Goal: Navigation & Orientation: Find specific page/section

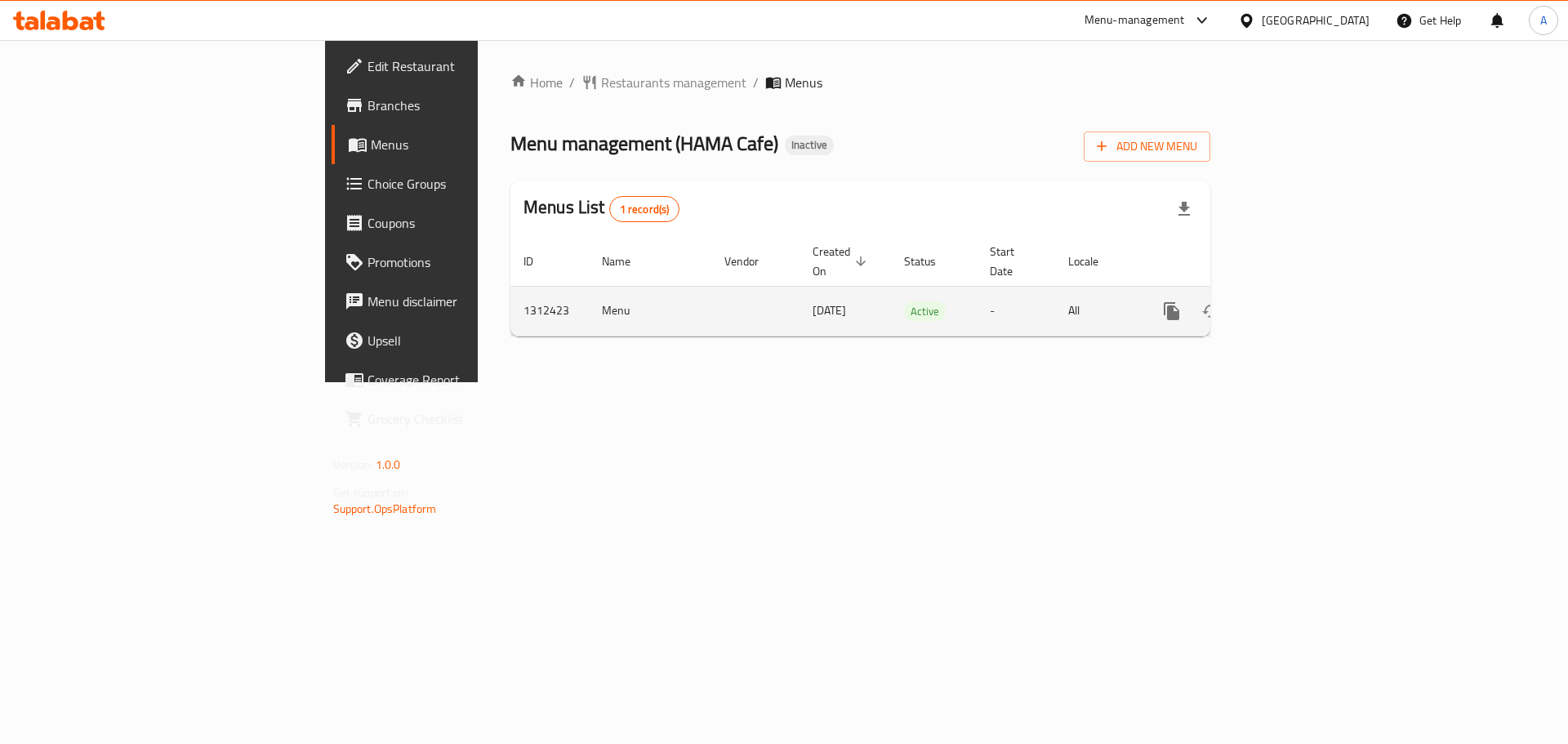
click at [1299, 302] on icon "enhanced table" at bounding box center [1289, 311] width 20 height 20
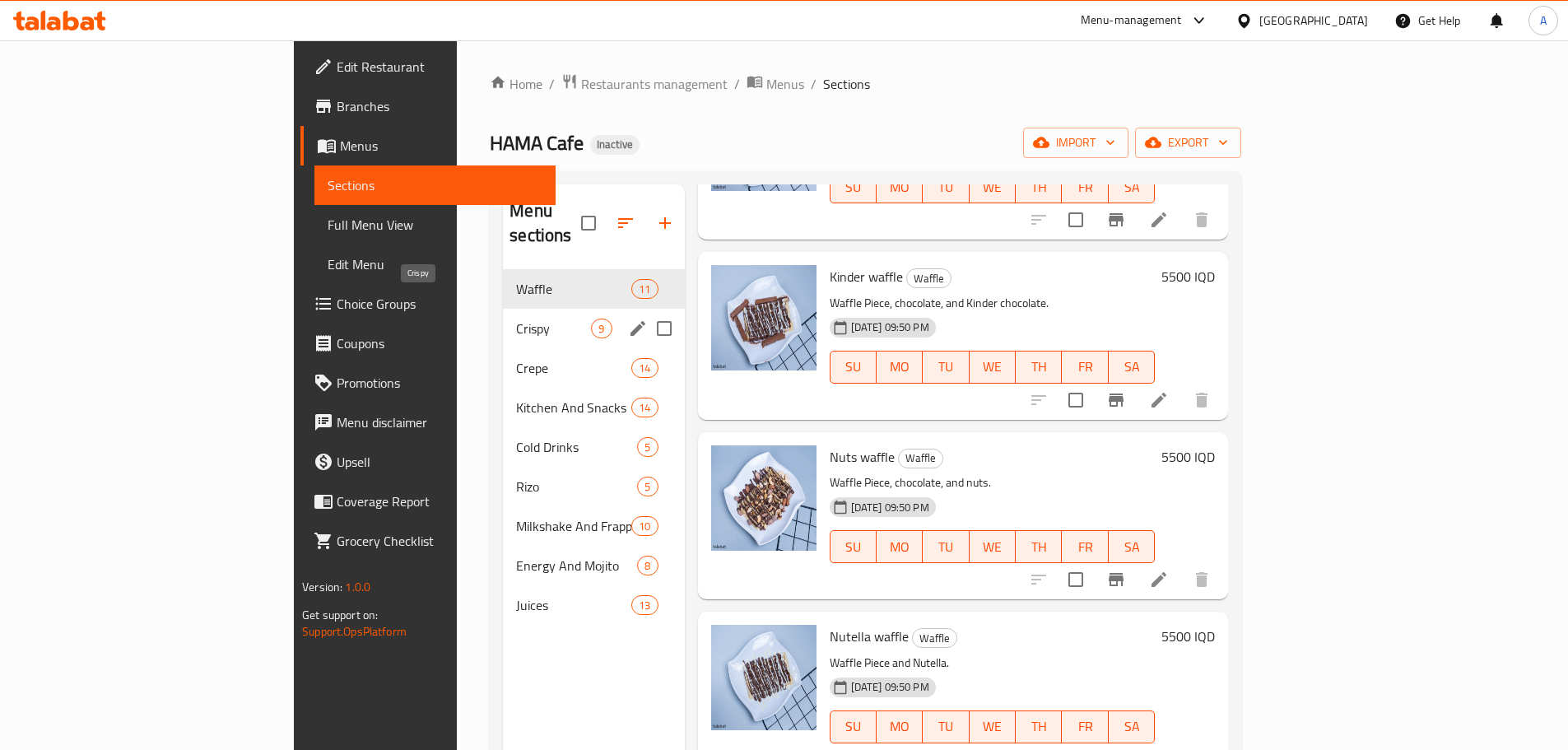
click at [516, 319] on span "Crispy" at bounding box center [554, 329] width 75 height 20
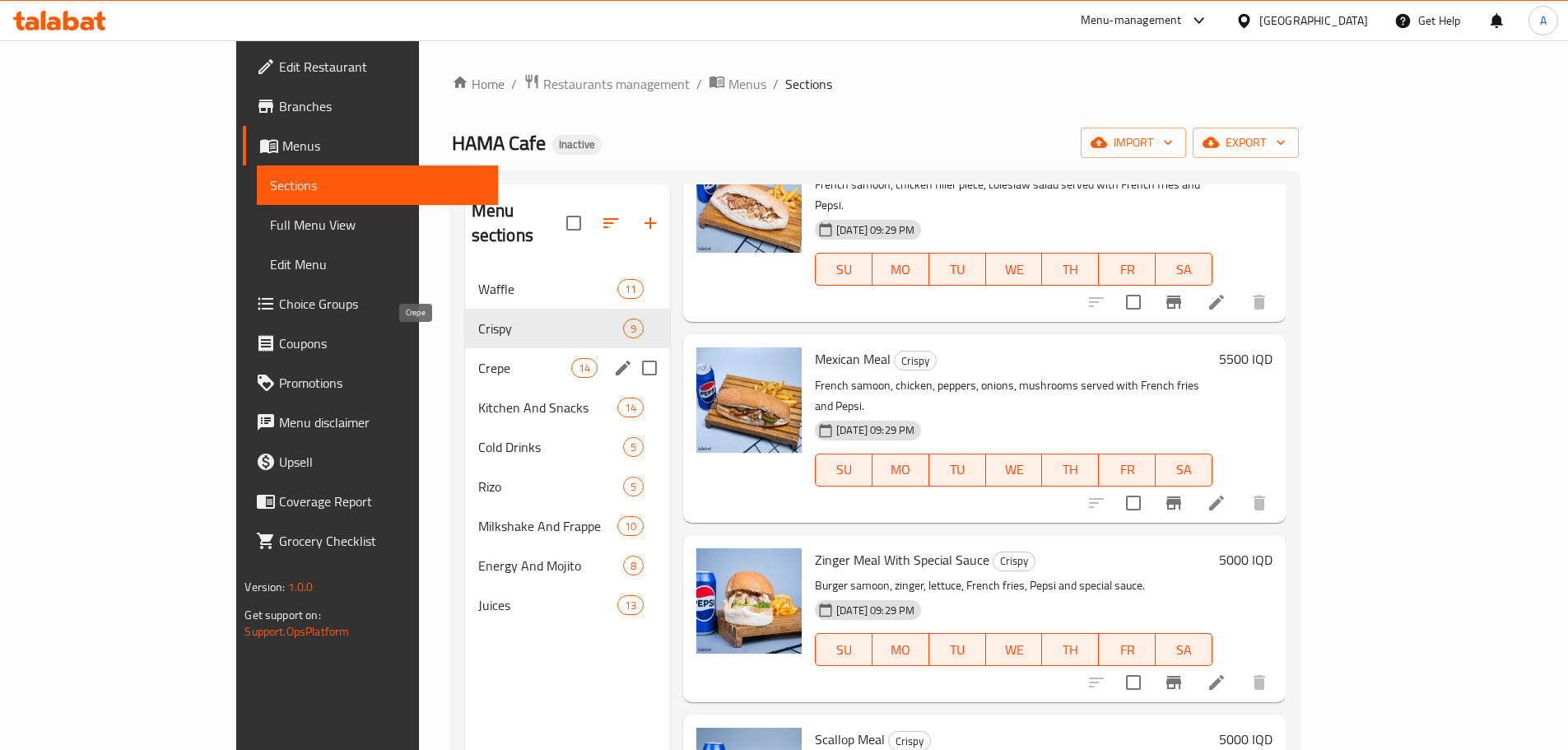
click at [479, 358] on span "Crepe" at bounding box center [525, 368] width 93 height 20
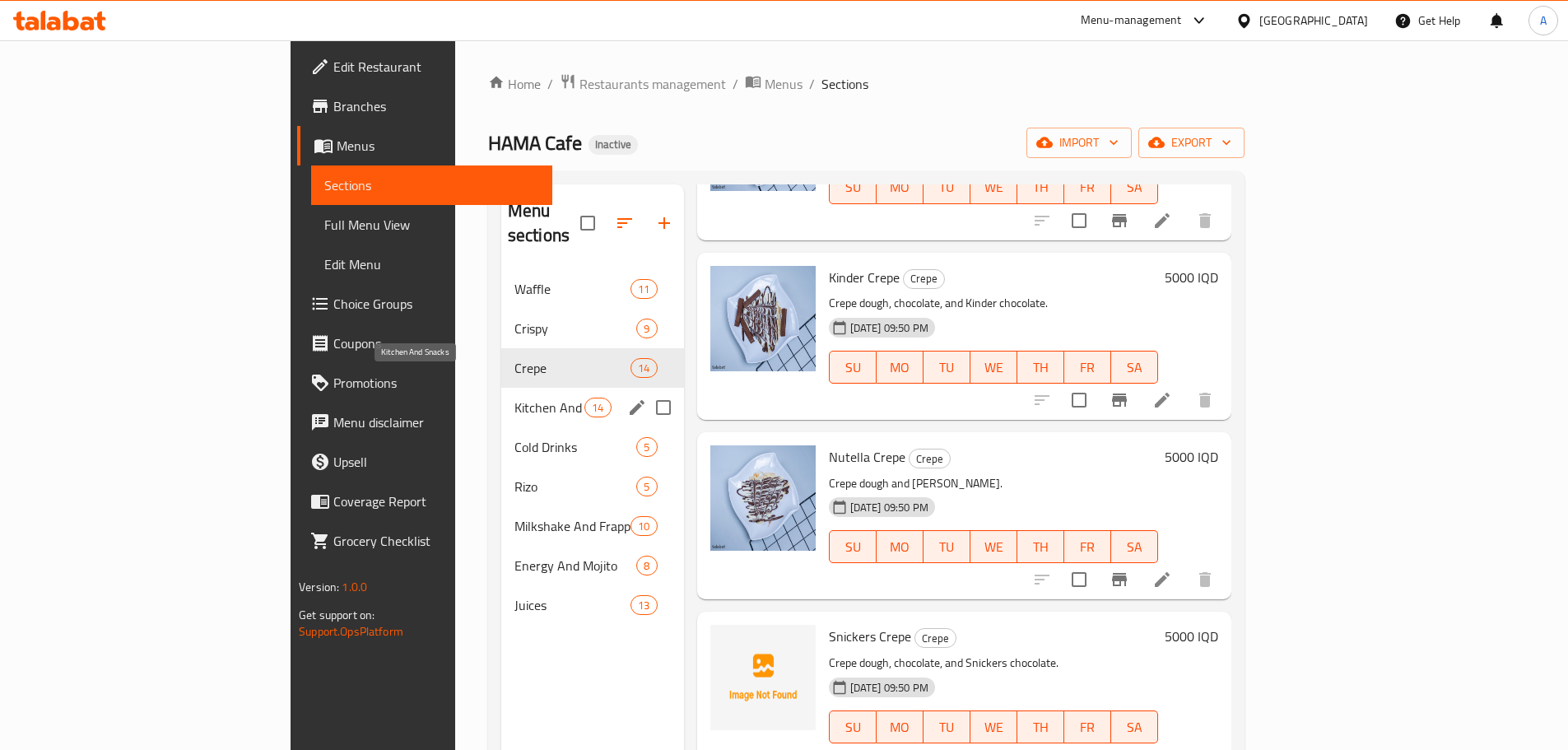
click at [514, 398] on span "Kitchen And Snacks" at bounding box center [549, 408] width 70 height 20
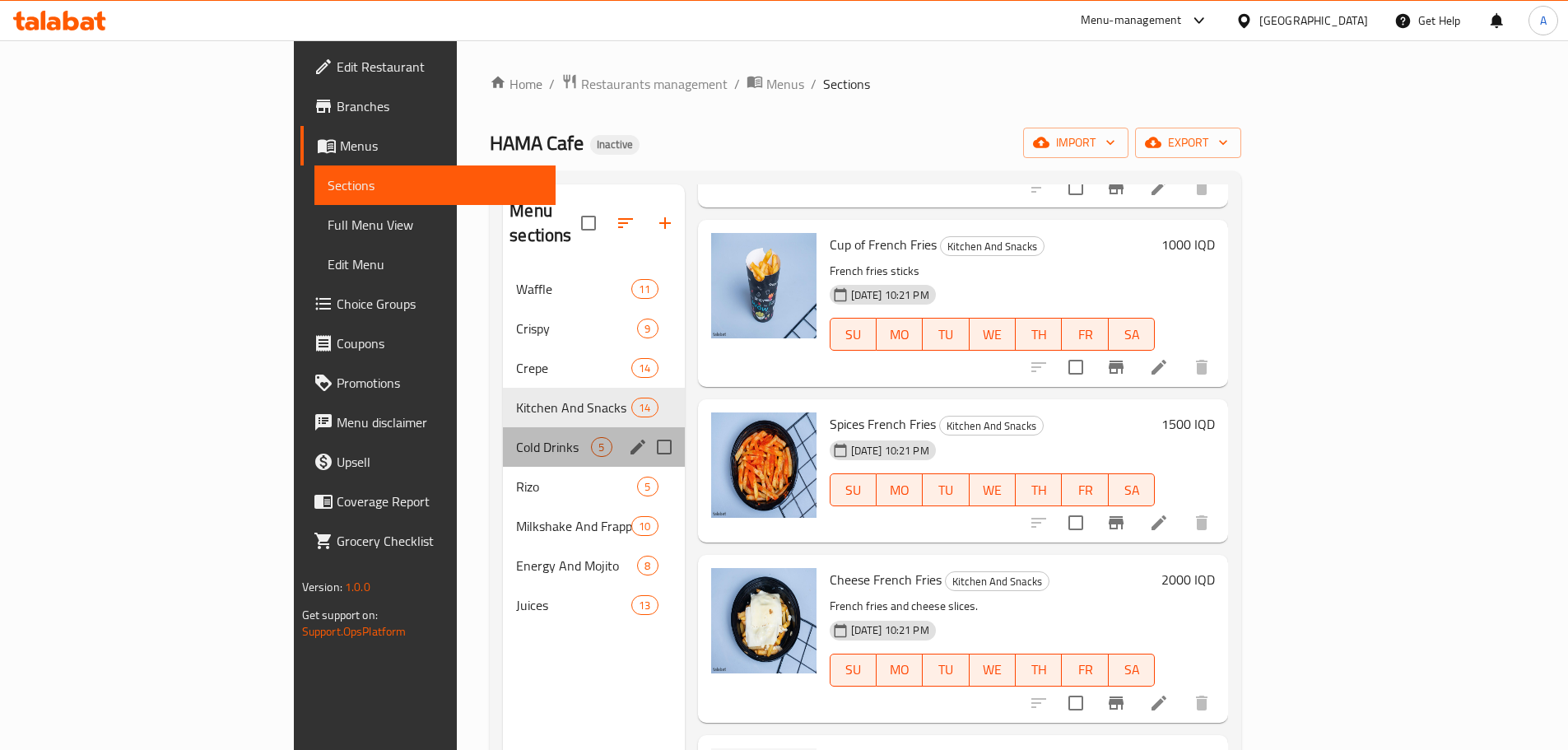
click at [503, 432] on div "Cold Drinks 5" at bounding box center [594, 447] width 182 height 39
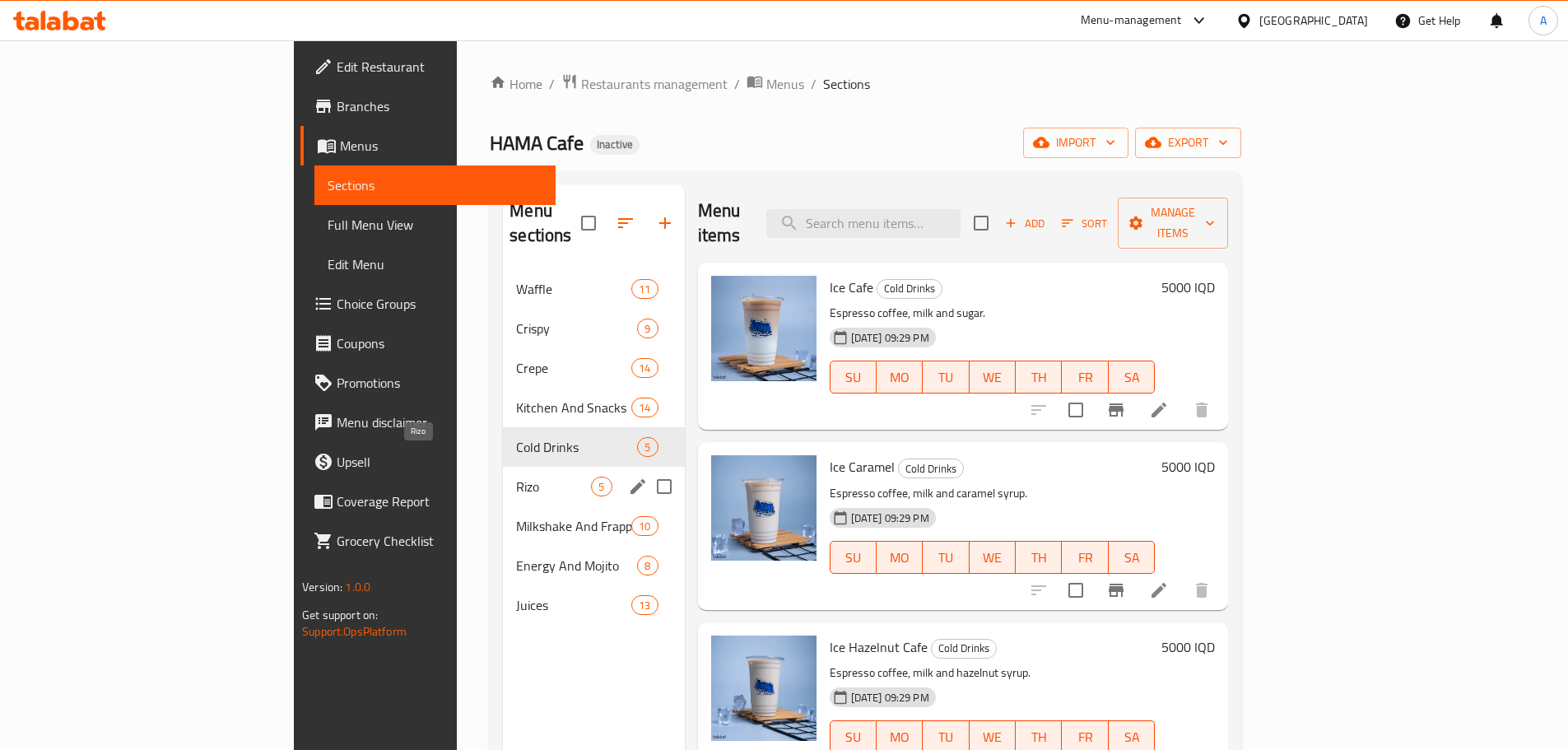
click at [503, 467] on div "Rizo 5" at bounding box center [594, 487] width 182 height 39
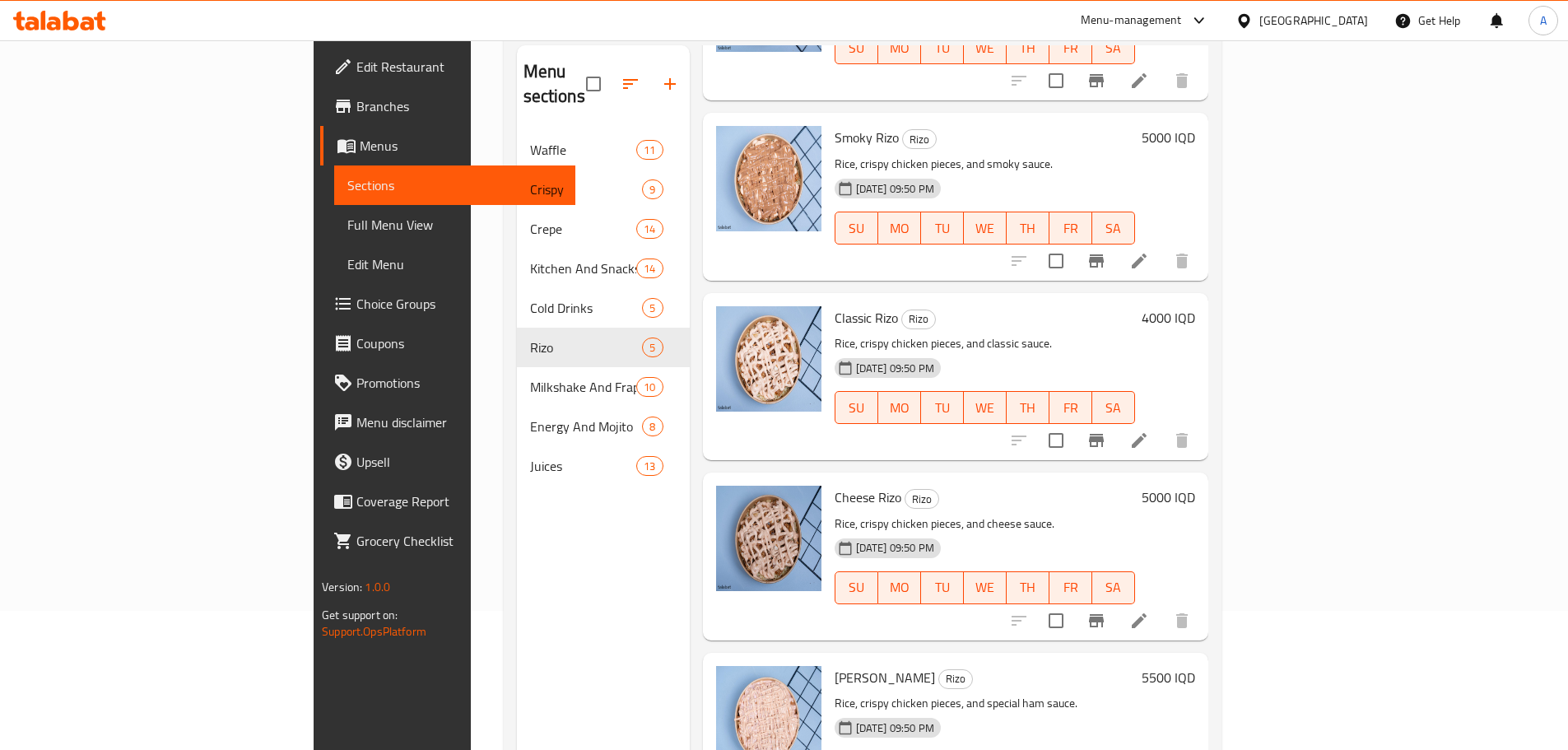
scroll to position [231, 0]
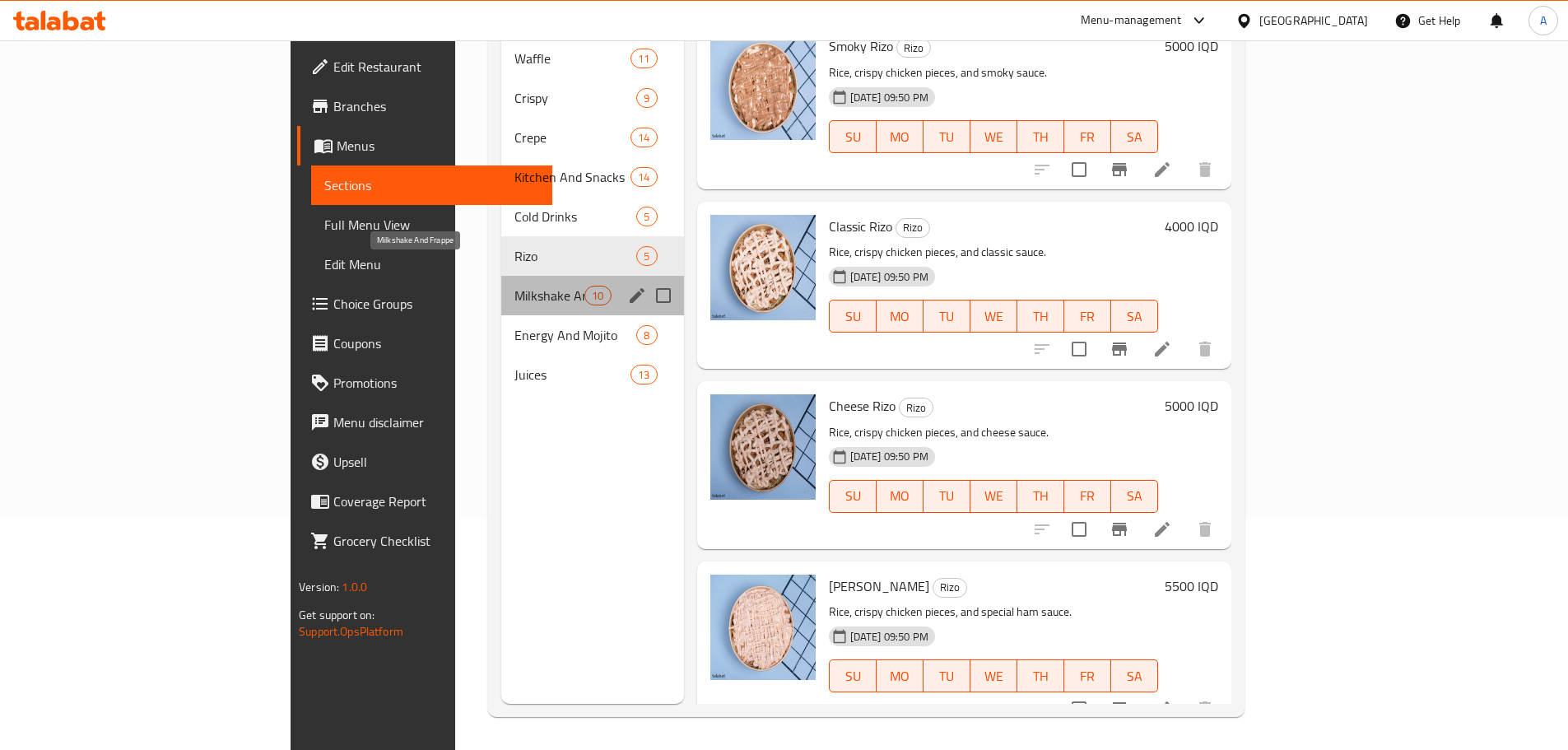
click at [514, 286] on span "Milkshake And Frappe" at bounding box center [549, 296] width 70 height 20
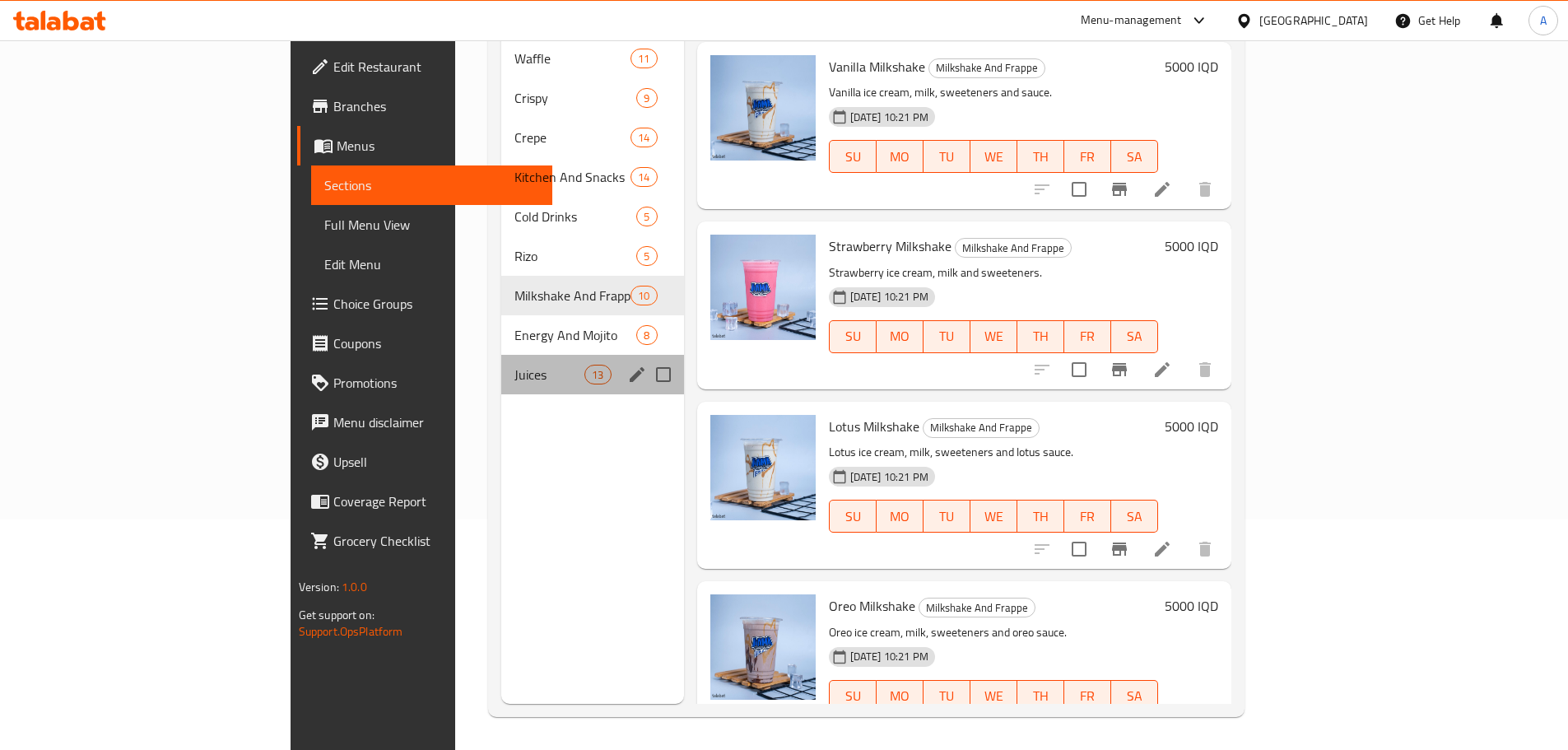
click at [501, 355] on div "Juices 13" at bounding box center [592, 375] width 183 height 39
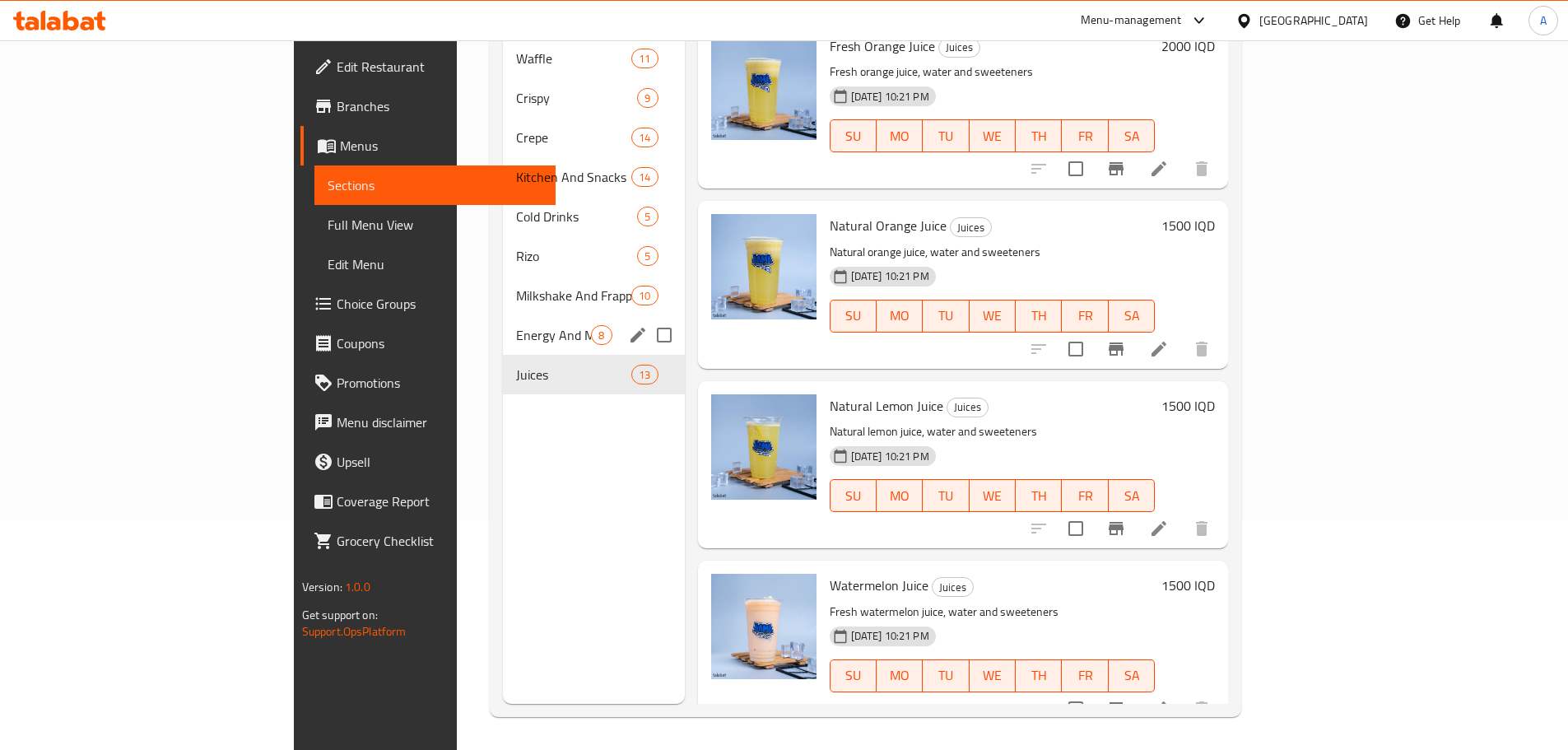
click at [516, 326] on span "Energy And Mojito" at bounding box center [554, 336] width 75 height 20
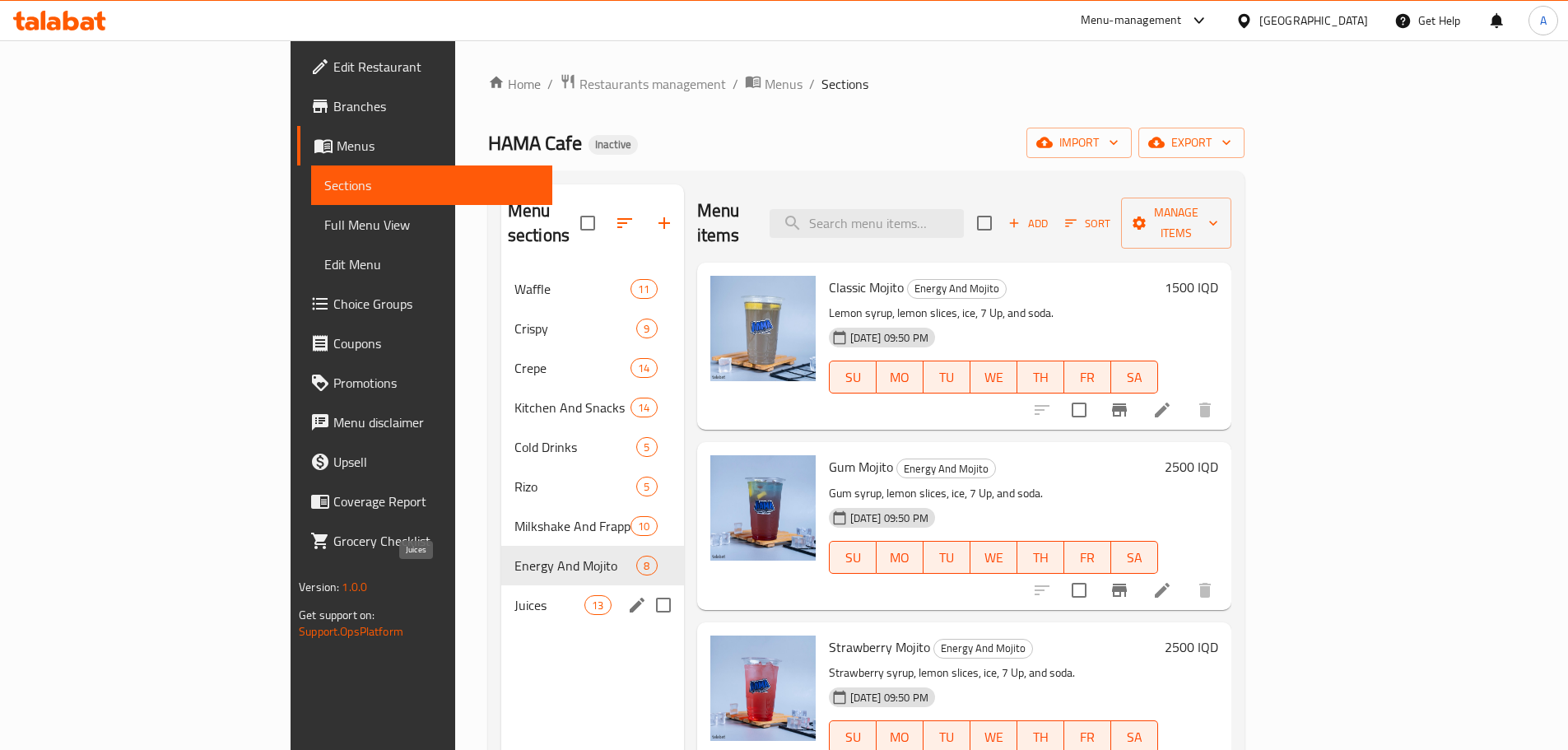
click at [514, 595] on span "Juices" at bounding box center [549, 605] width 70 height 20
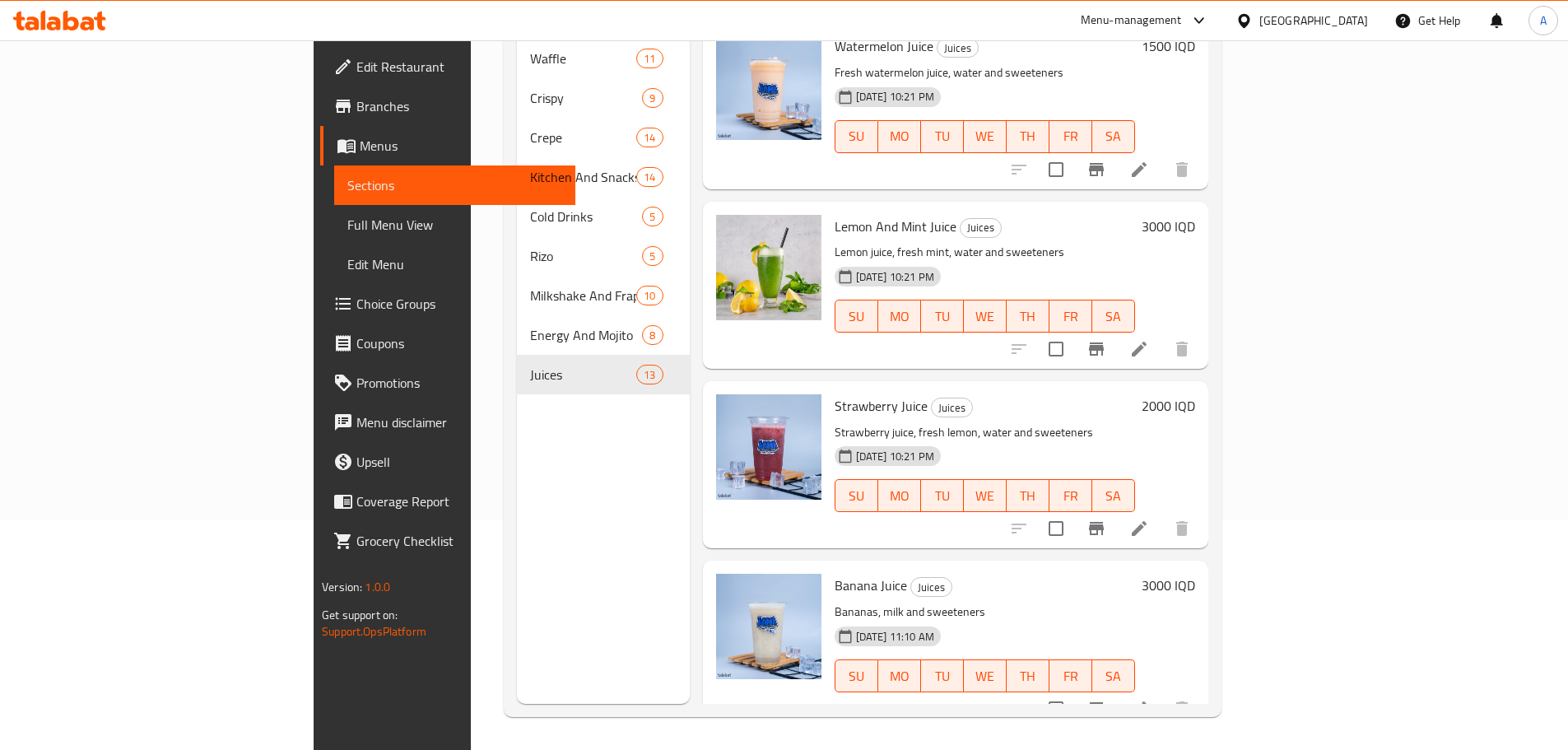
click at [517, 507] on div "Menu sections Waffle 11 Crispy 9 Crepe 14 Kitchen And Snacks 14 Cold Drinks 5 R…" at bounding box center [603, 329] width 173 height 750
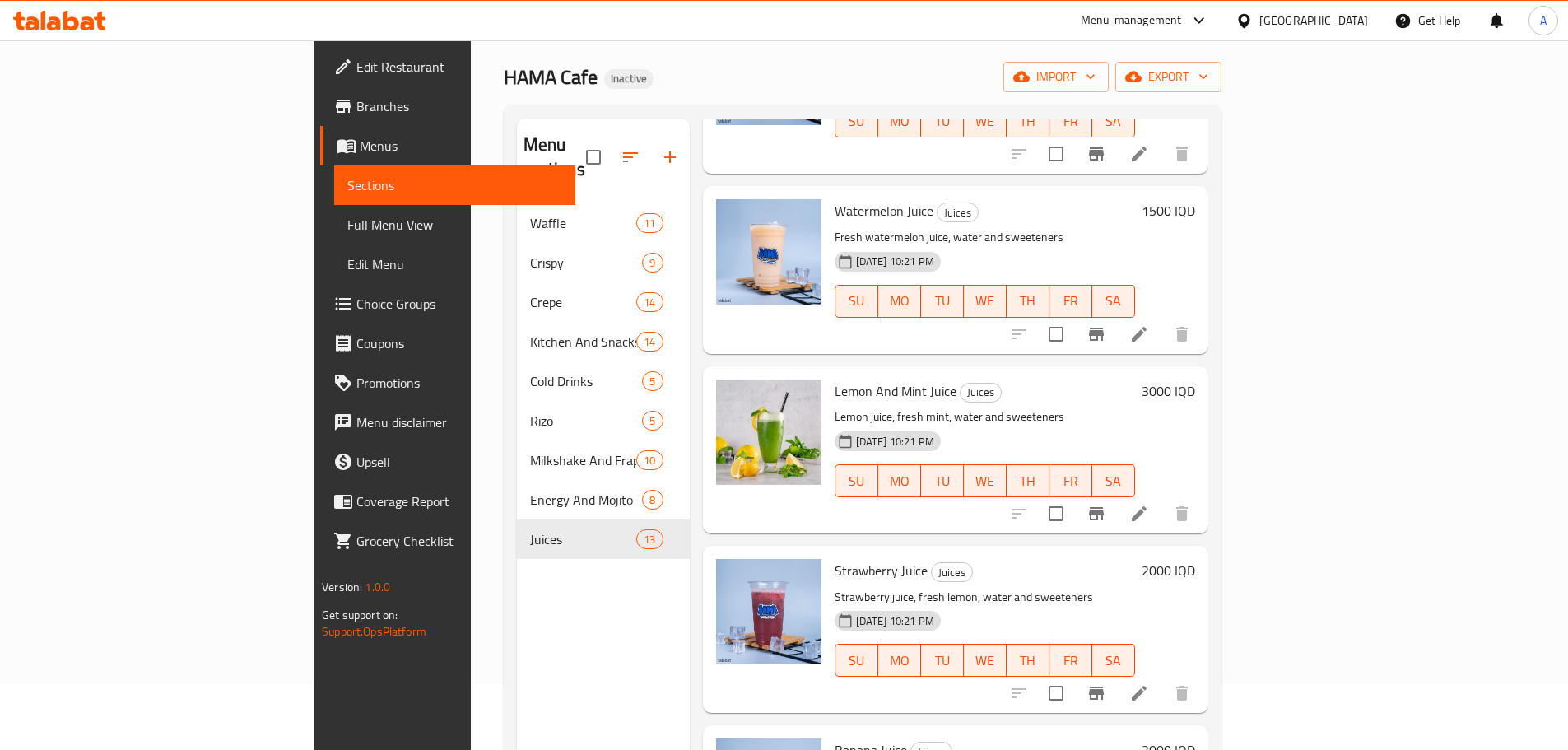
drag, startPoint x: 470, startPoint y: 706, endPoint x: 477, endPoint y: 678, distance: 28.9
click at [517, 706] on div "Menu sections Waffle 11 Crispy 9 Crepe 14 Kitchen And Snacks 14 Cold Drinks 5 R…" at bounding box center [603, 493] width 173 height 750
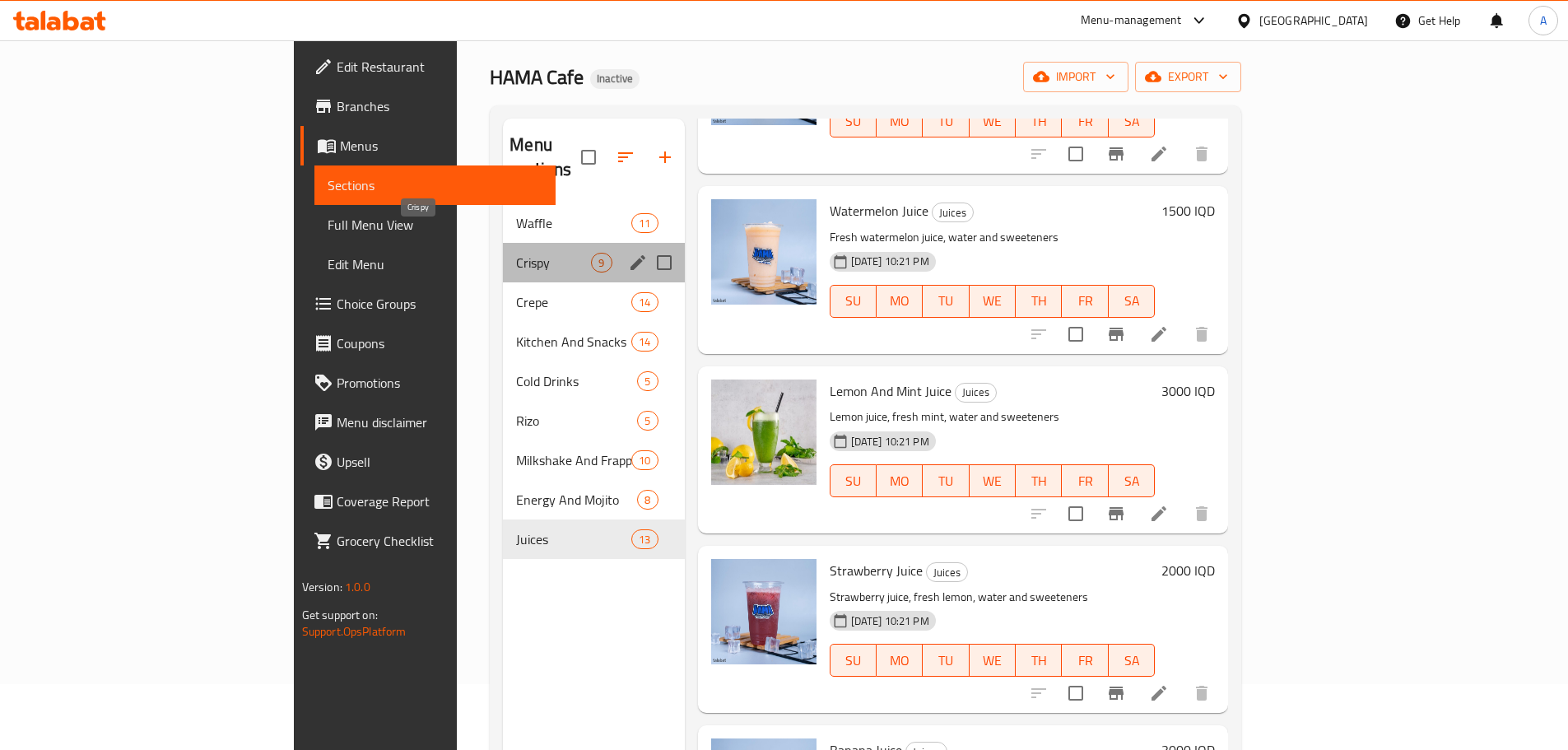
click at [516, 253] on span "Crispy" at bounding box center [554, 262] width 75 height 20
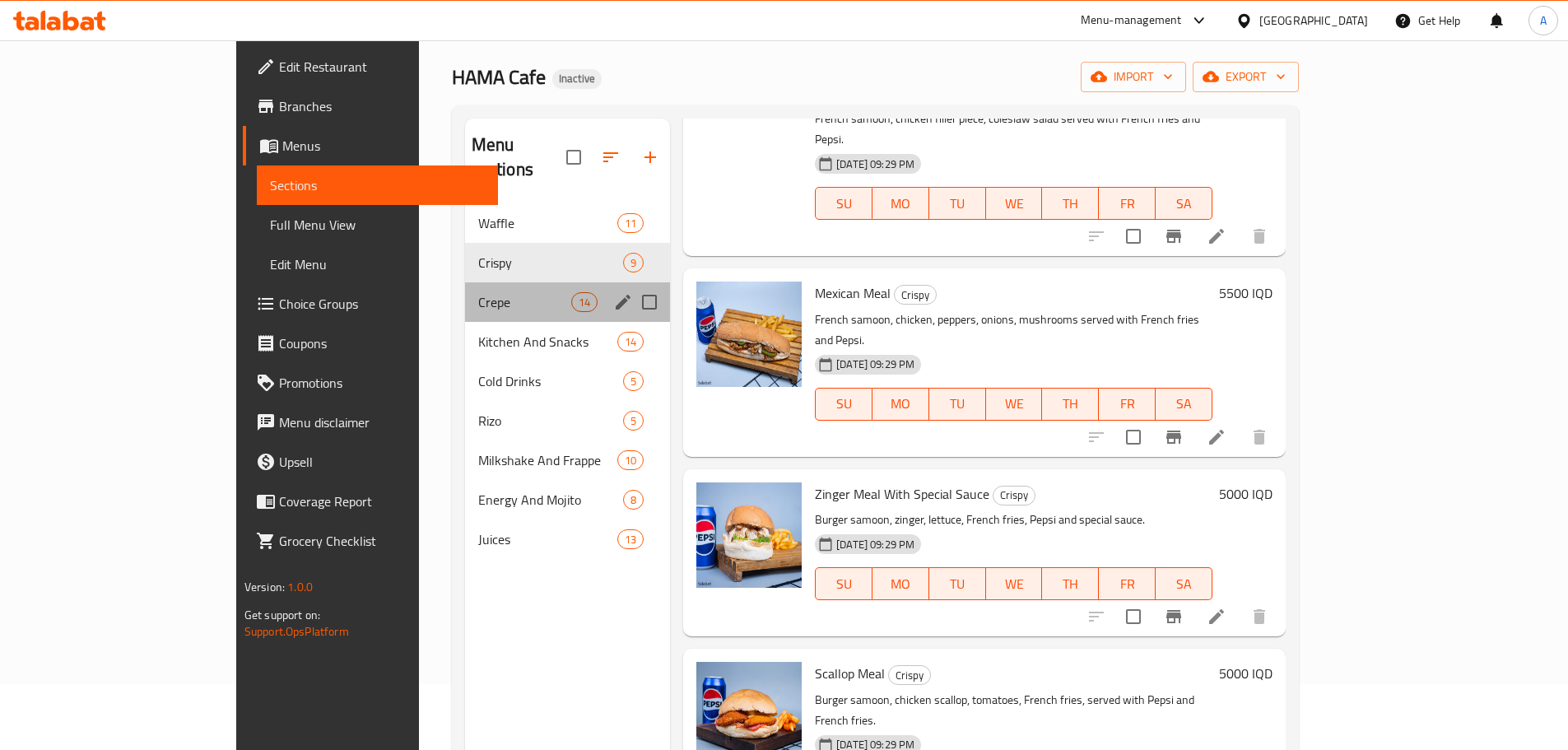
click at [465, 291] on div "Crepe 14" at bounding box center [567, 302] width 205 height 39
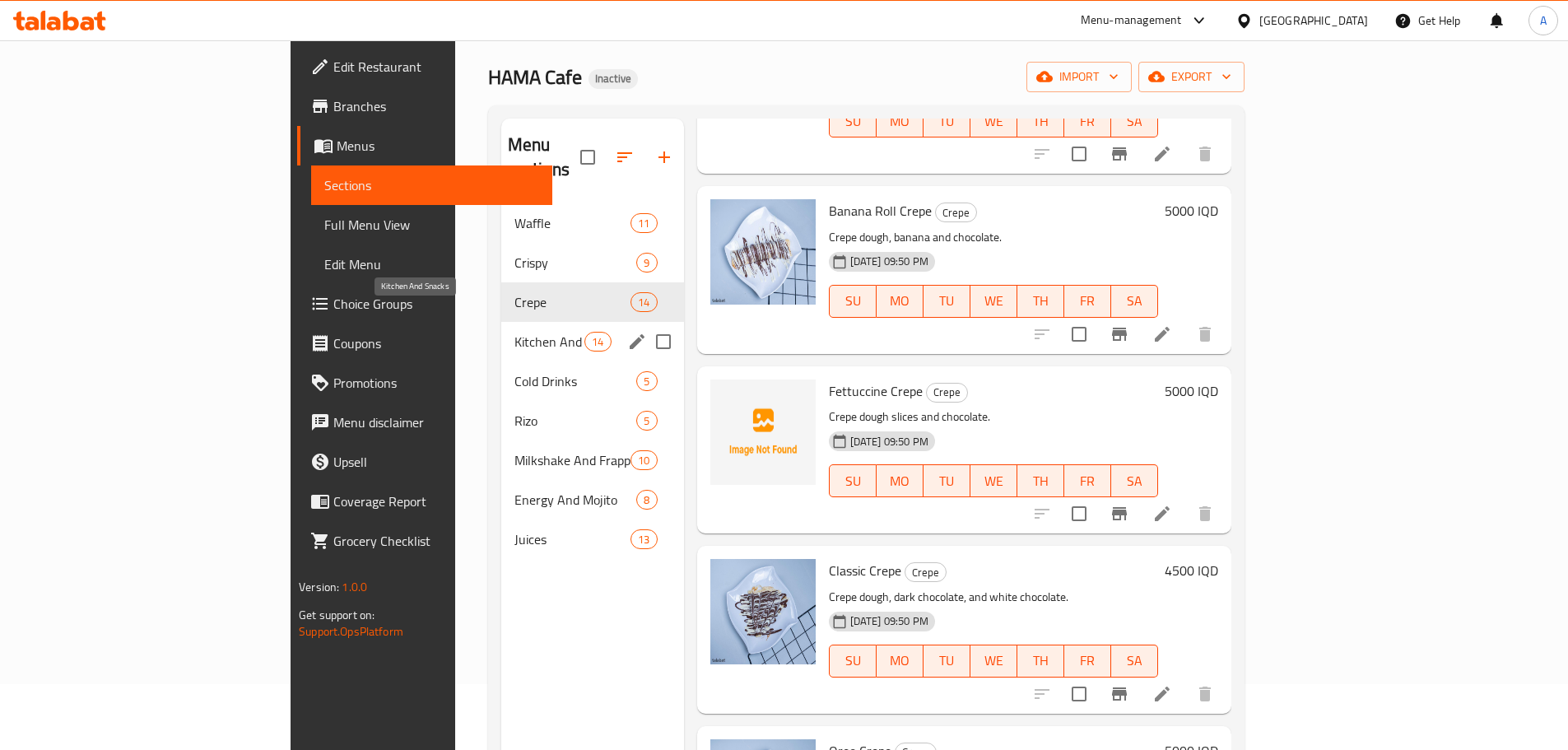
click at [514, 332] on span "Kitchen And Snacks" at bounding box center [549, 341] width 70 height 20
